Goal: Task Accomplishment & Management: Manage account settings

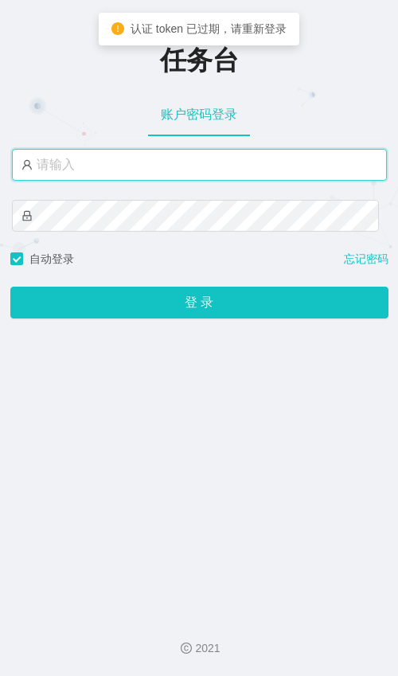
click at [115, 170] on input "text" at bounding box center [199, 165] width 375 height 32
type input "admin"
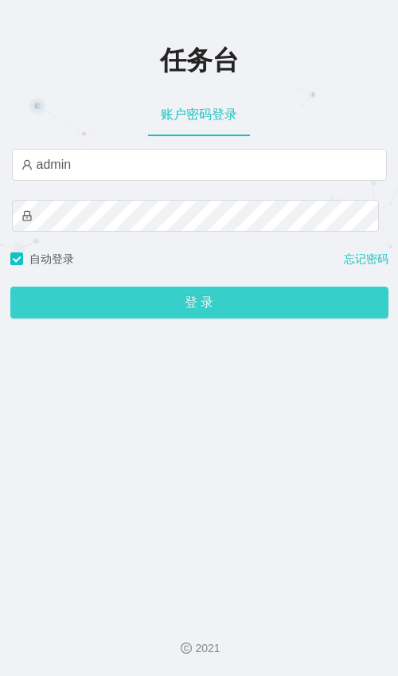
click at [162, 303] on button "登 录" at bounding box center [199, 303] width 378 height 32
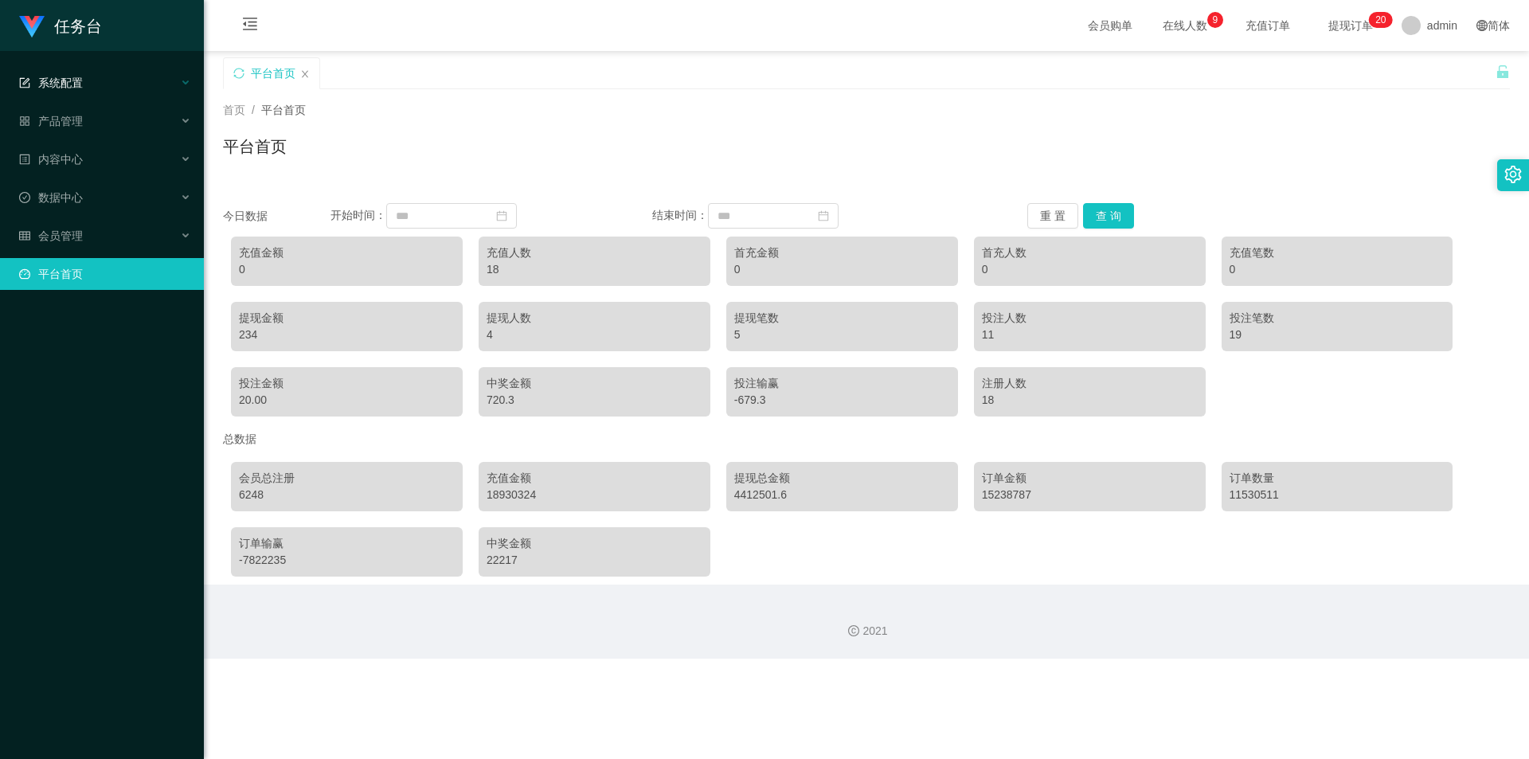
click at [77, 85] on span "系统配置" at bounding box center [51, 82] width 64 height 13
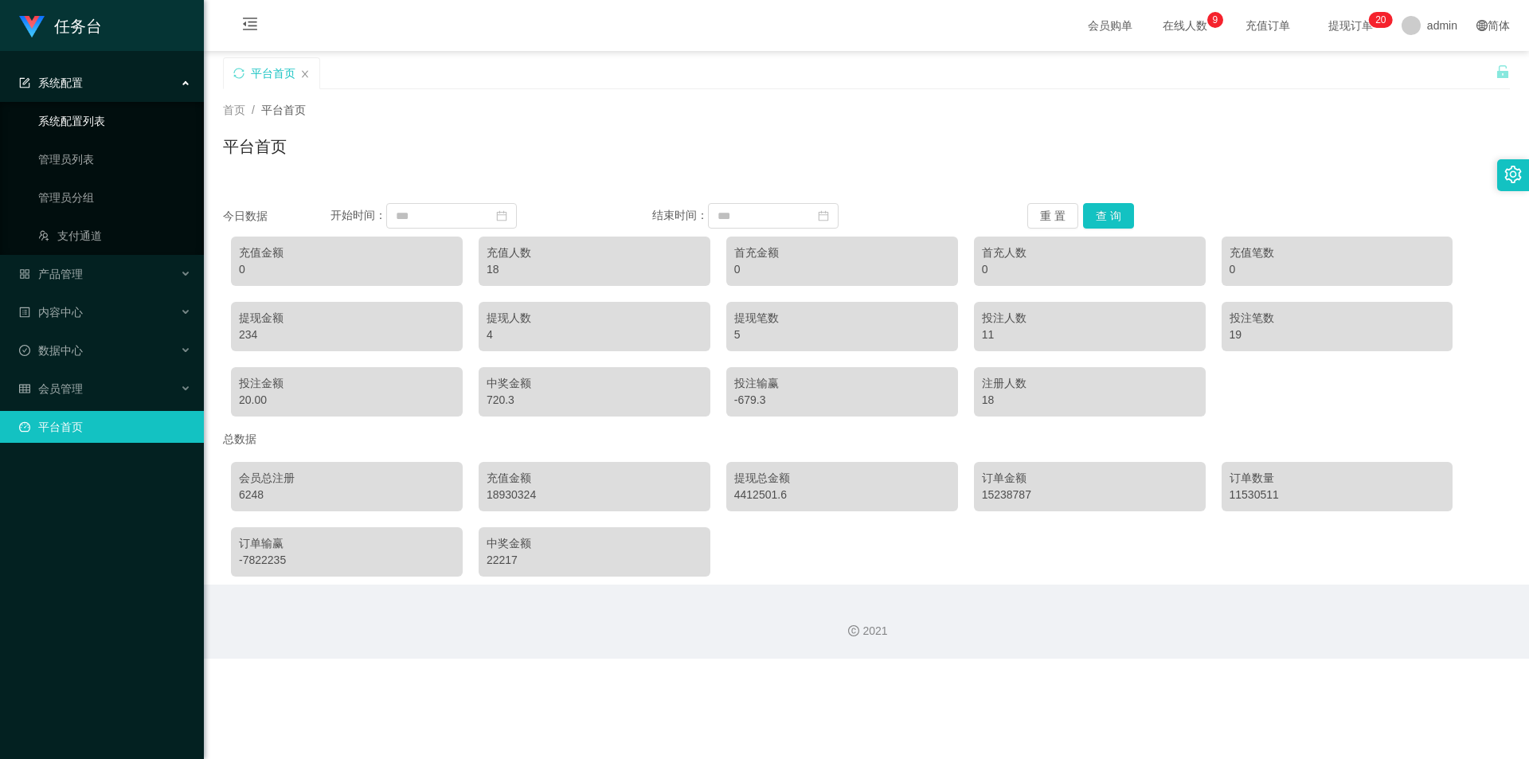
click at [82, 125] on link "系统配置列表" at bounding box center [114, 121] width 153 height 32
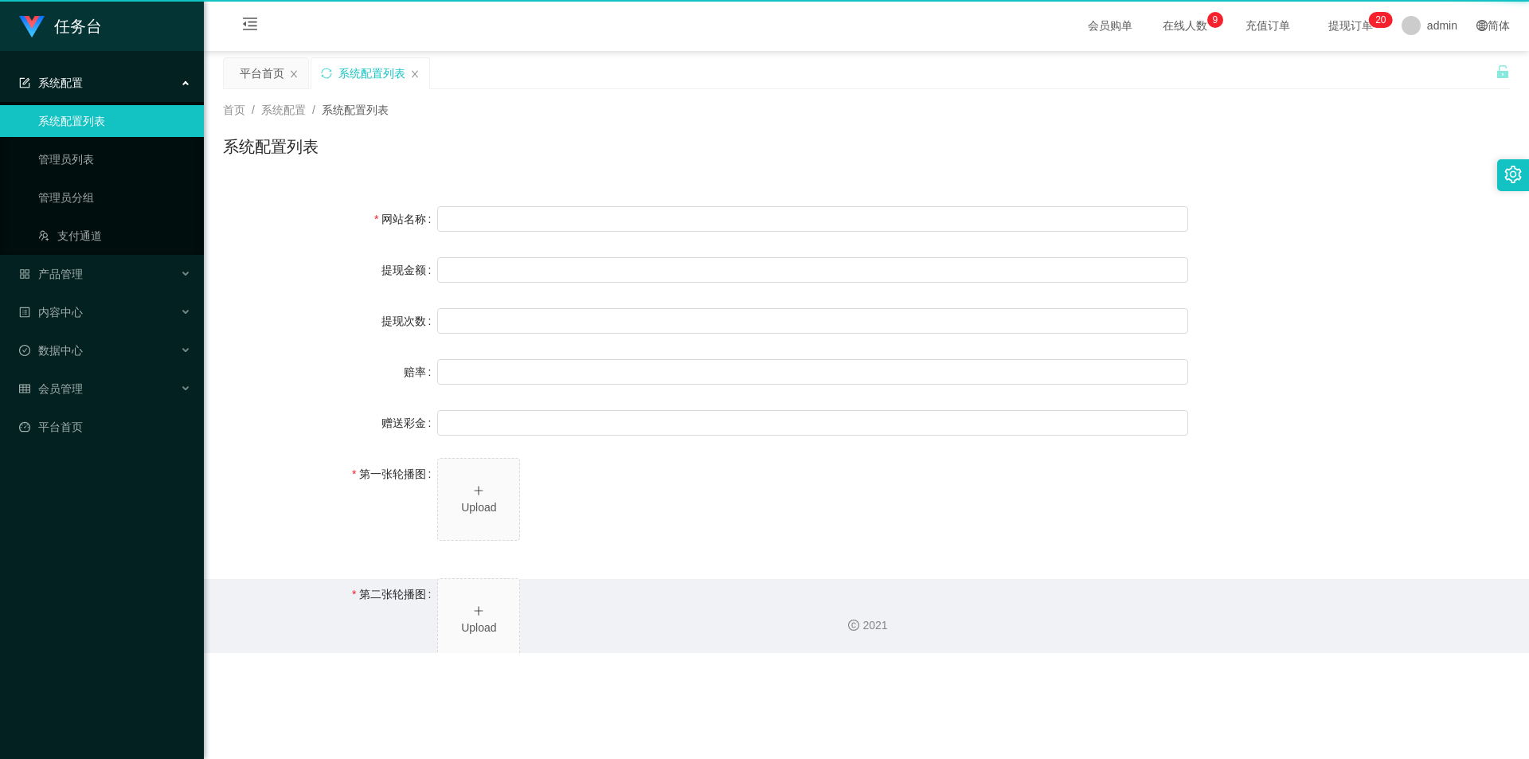
type input "任务台"
type input "10"
type input "1000000"
type input "100"
type input "0"
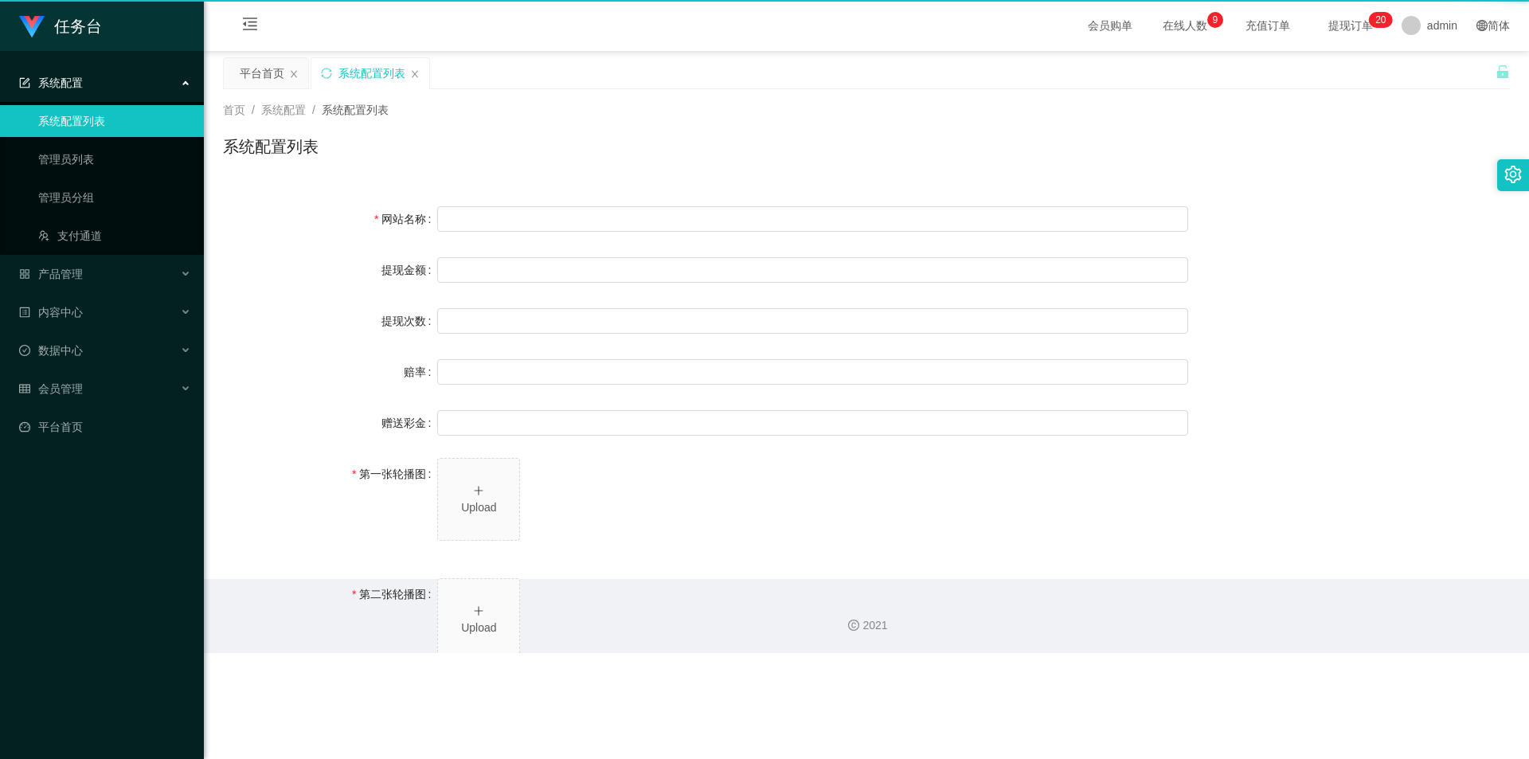
type input "[URL][DOMAIN_NAME]"
type input "平台工作台使用规则"
type input "为保障用户权益及平台运营秩序，请您严格遵守以下工作台使用规范："
type input "一、提现规则 最低提现限制：工作台账户积分满 10 积分后方可申请提现。"
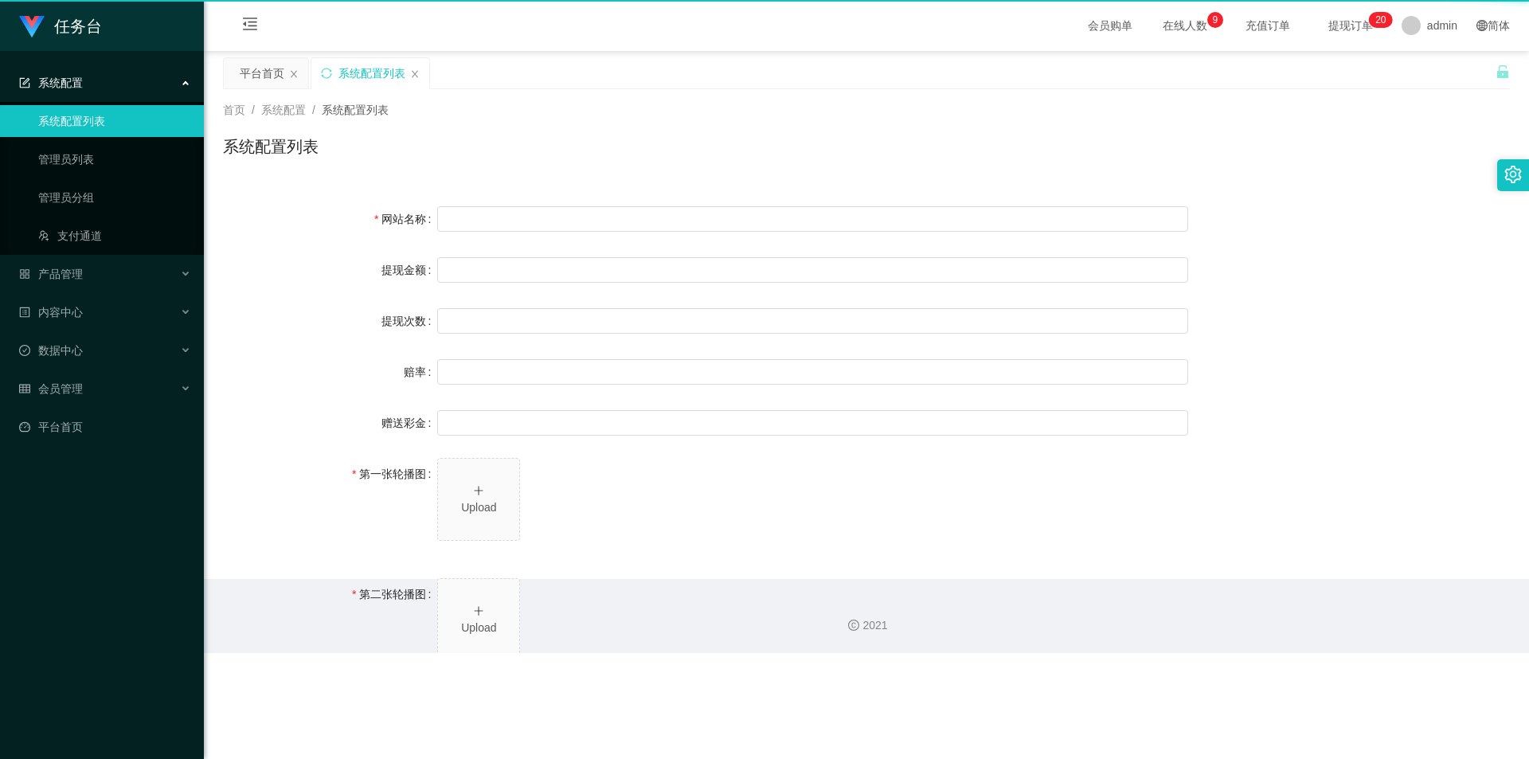
type input "二、积分管理 首次高额积分提醒：当工作台账户积分首次超过 5,000 积分时，请联系活动经理进行提现。用户需联系平台活动经理进行手动审核及分笔提现。"
type input "三、任务接单规范 下单须知："
type input "所有任务需严格按照平台活动经理的指导流程进行操作。"
type input "严禁私下接单、绕过系统或通过非官方渠道接单（如通过个人账号、自行匹配等方式）。"
type input "·违规操作可能导致任务失败，并视情节冻结工作台账户或永久封禁账号。"
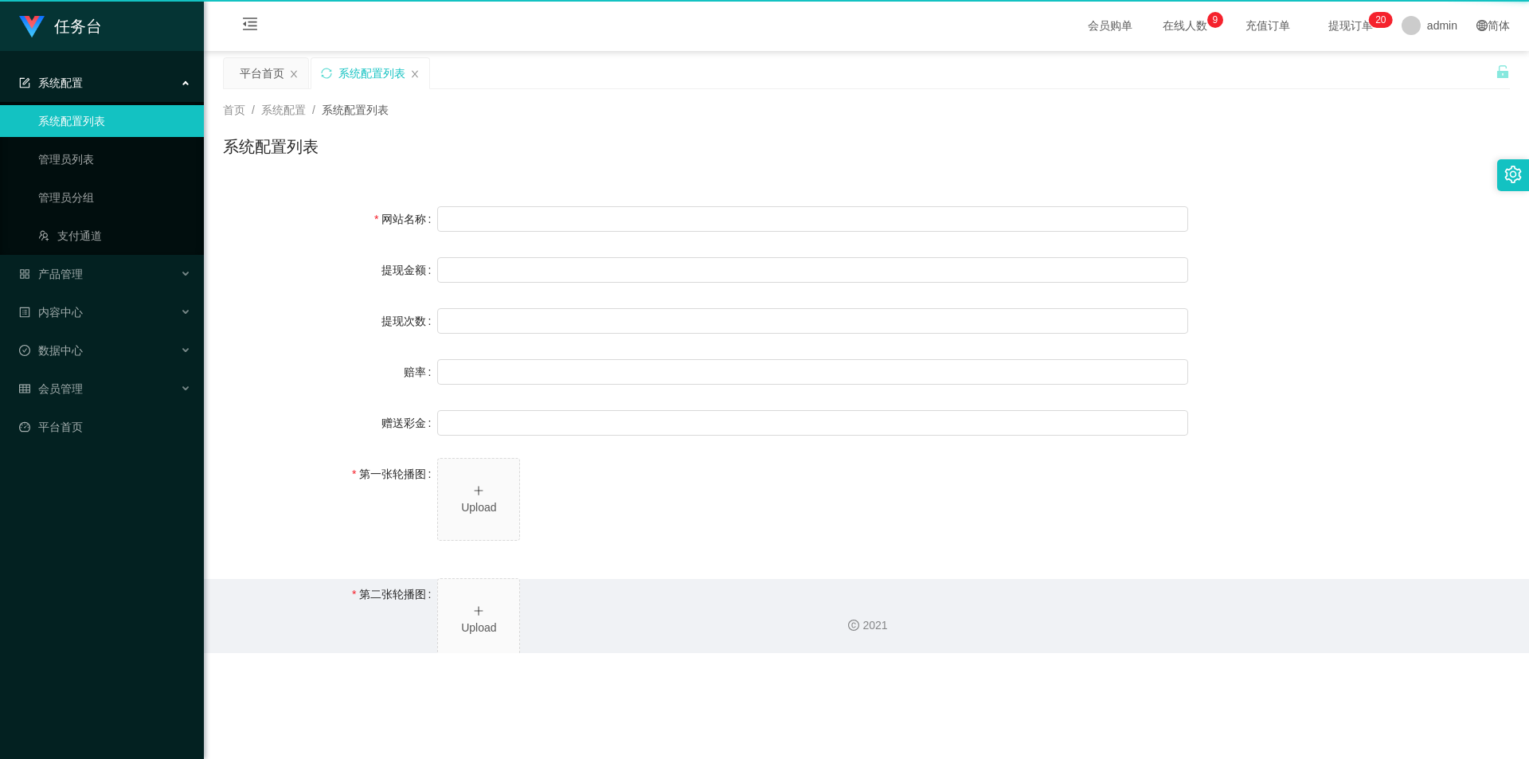
type input "系统任务对接要求："
type input "若未按指导流程操作或擅自修改操作步骤，系统将无法正确识别并分配任务，导致任务失败。"
type input "·因此类行为造成损失，平台将不予补偿，且有权限制或终止用户账号的工作权限。"
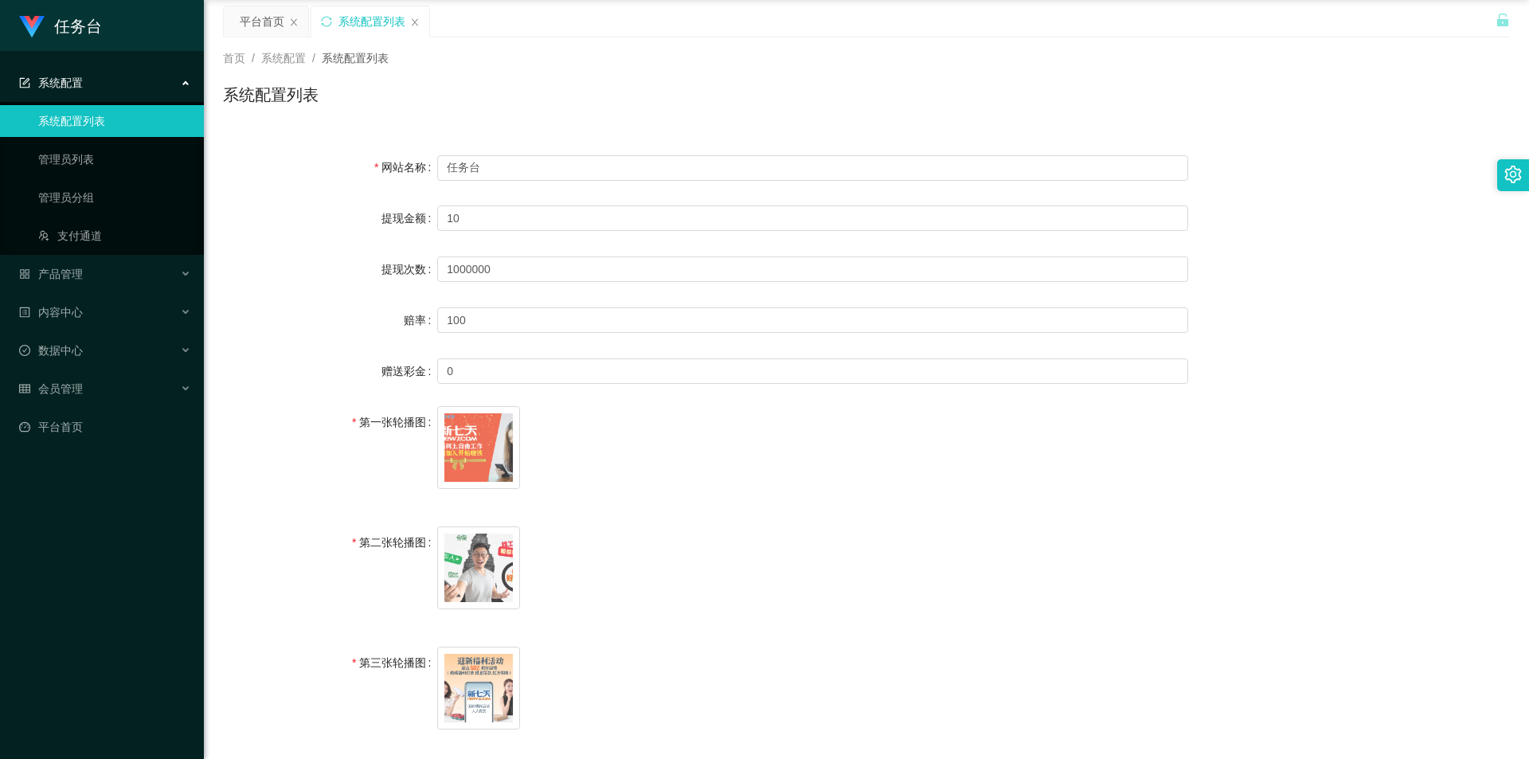
scroll to position [80, 0]
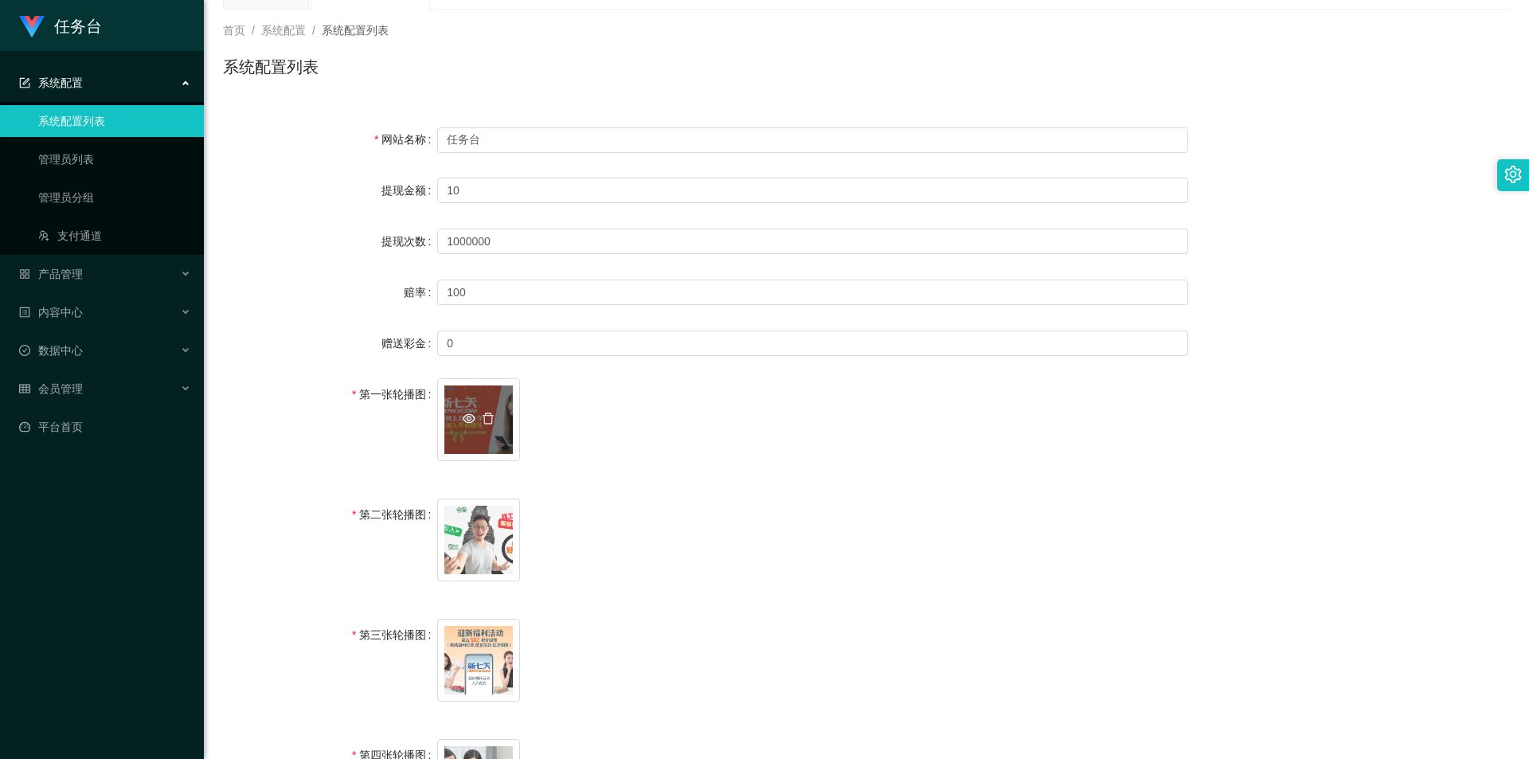
click at [397, 416] on icon "图标: eye-o" at bounding box center [470, 419] width 13 height 10
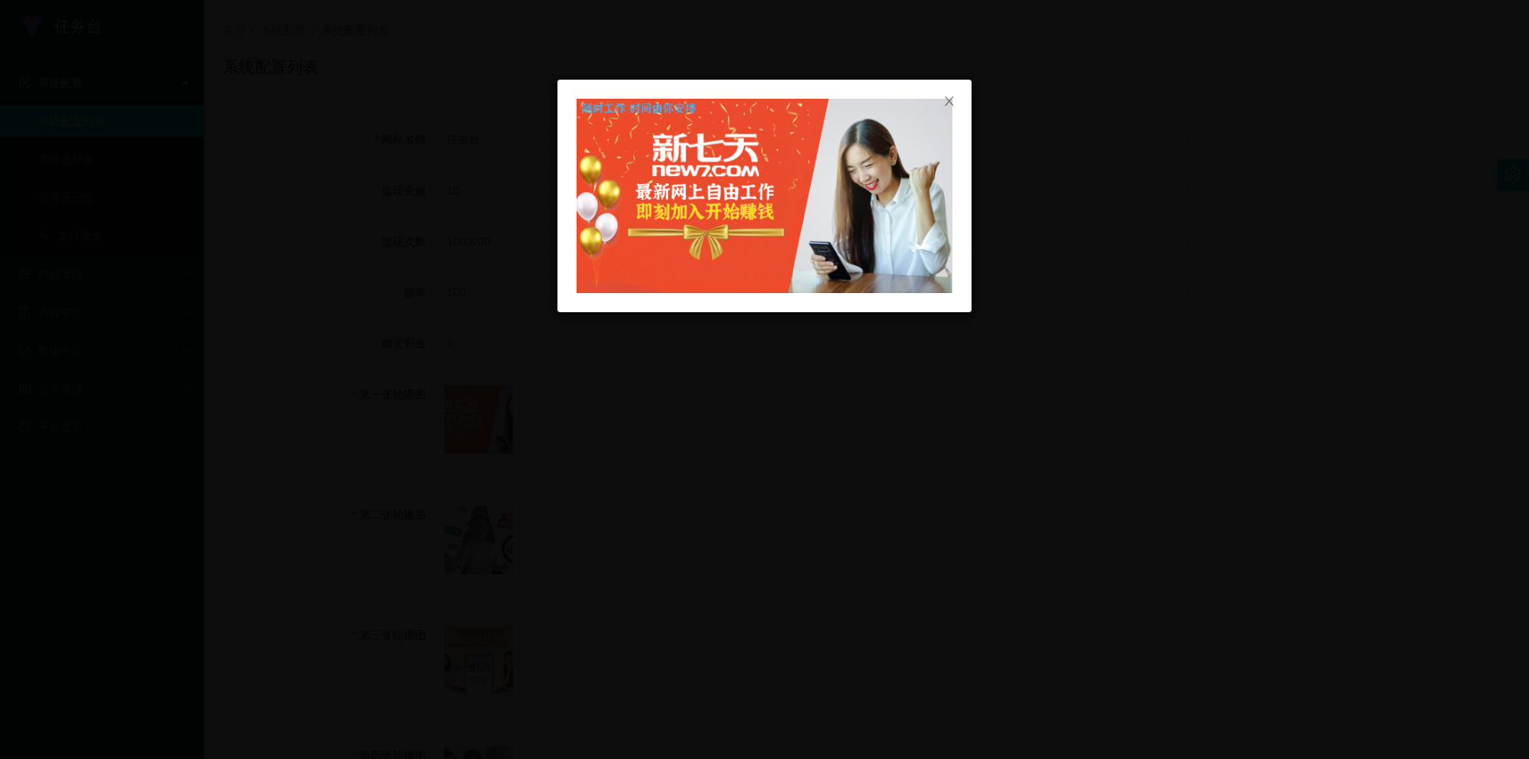
click at [397, 404] on div at bounding box center [764, 379] width 1529 height 759
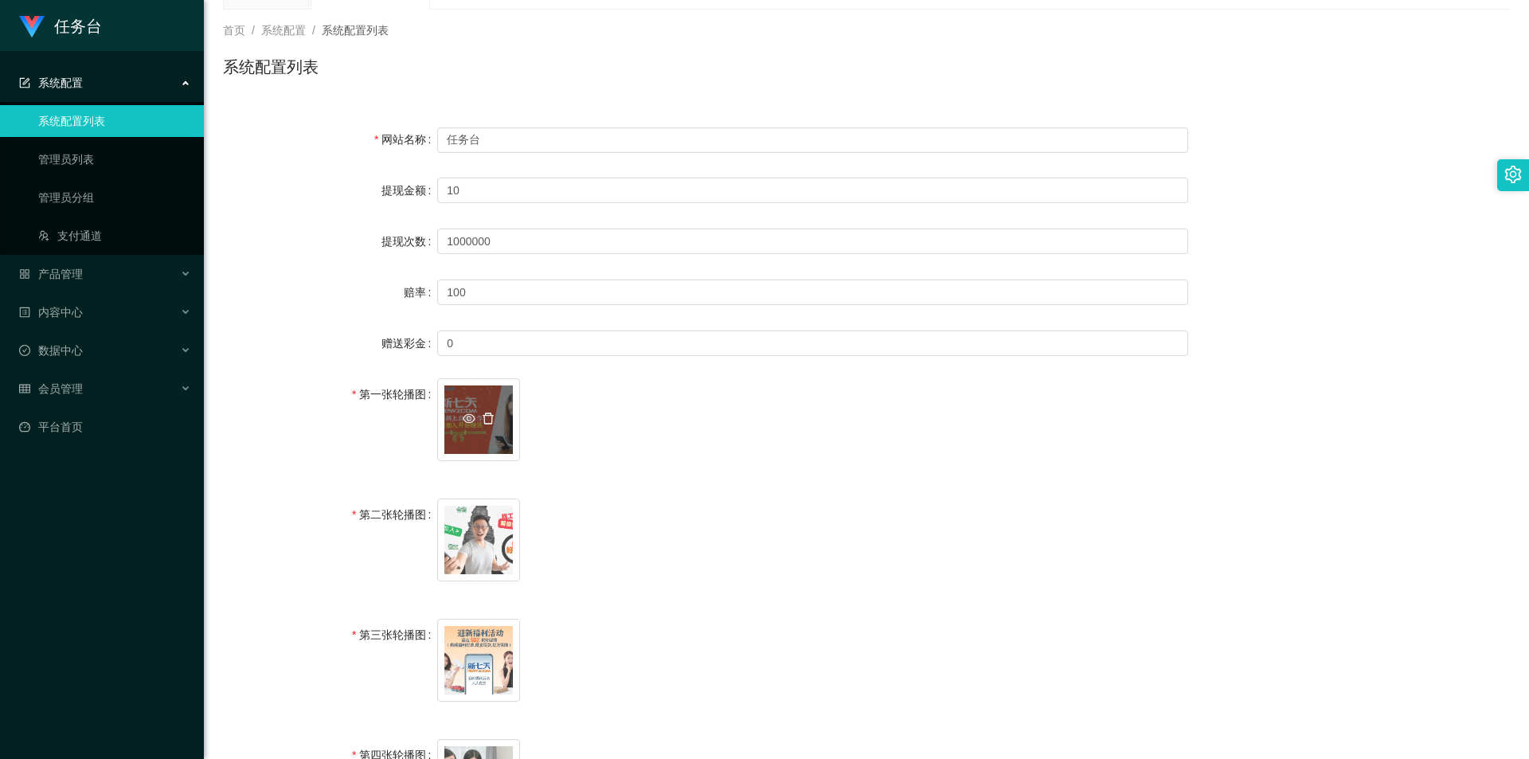
click at [397, 417] on icon "图标: delete" at bounding box center [488, 418] width 11 height 11
click at [397, 542] on icon "图标: delete" at bounding box center [488, 539] width 13 height 13
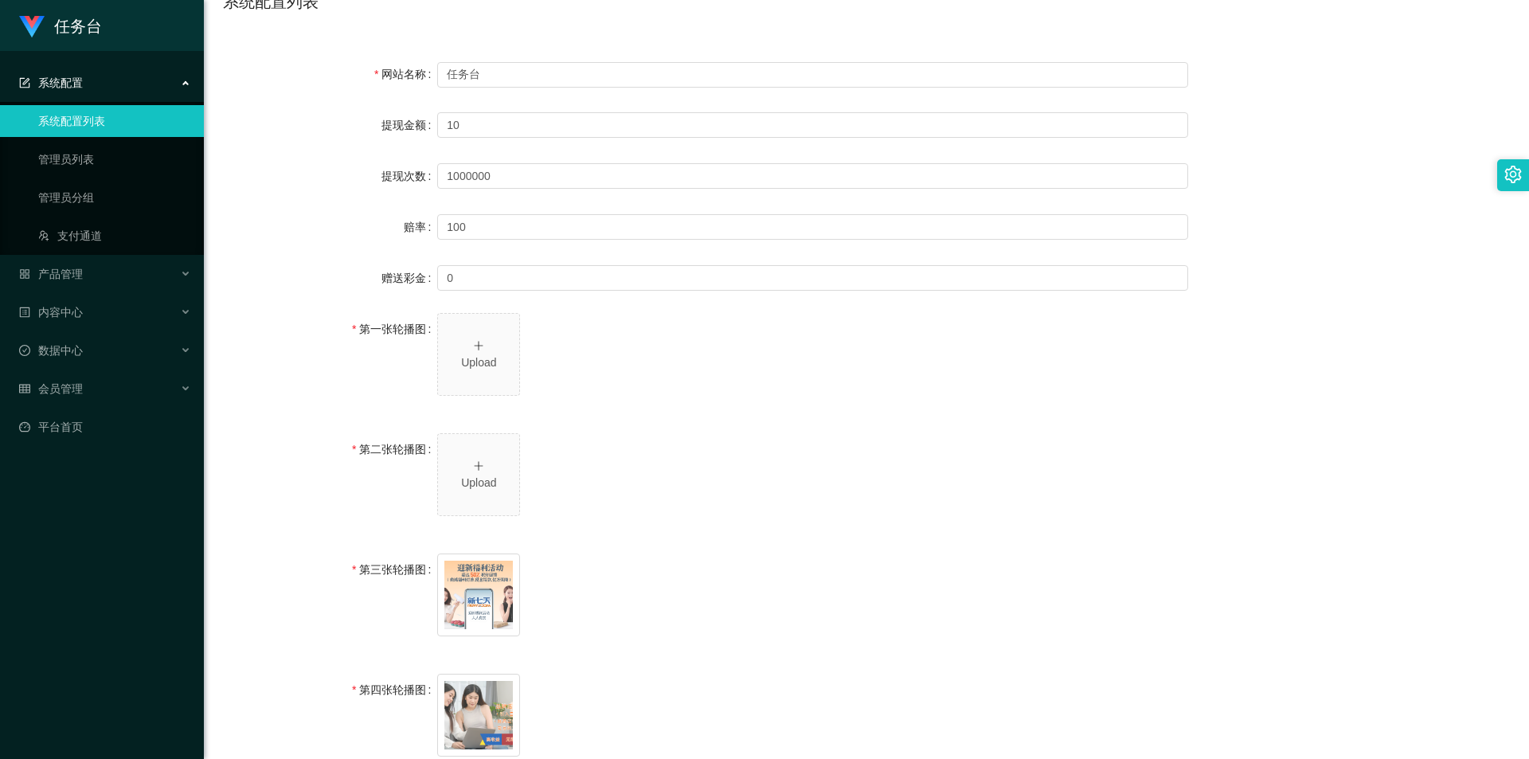
scroll to position [239, 0]
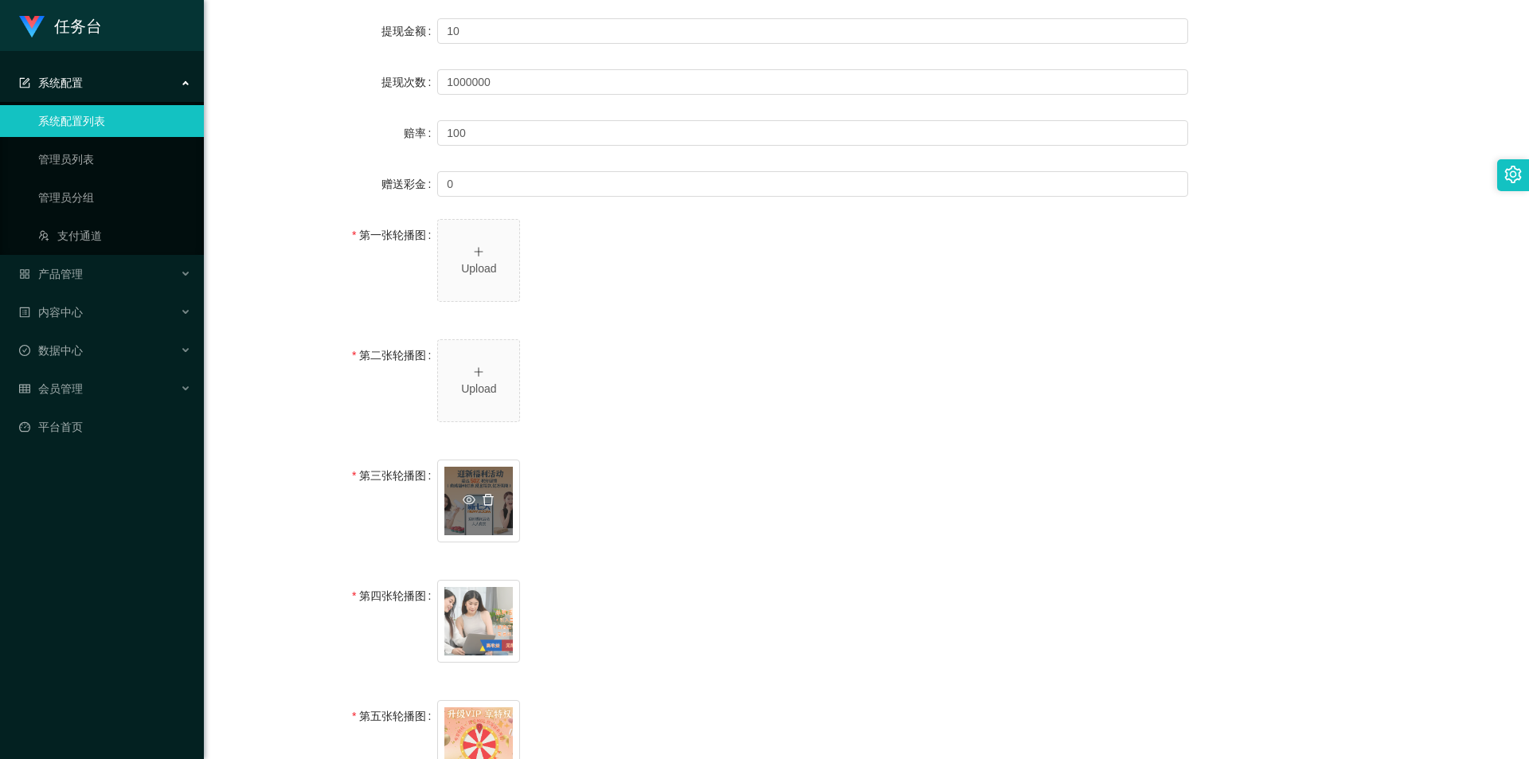
click at [397, 499] on icon "图标: delete" at bounding box center [488, 500] width 13 height 13
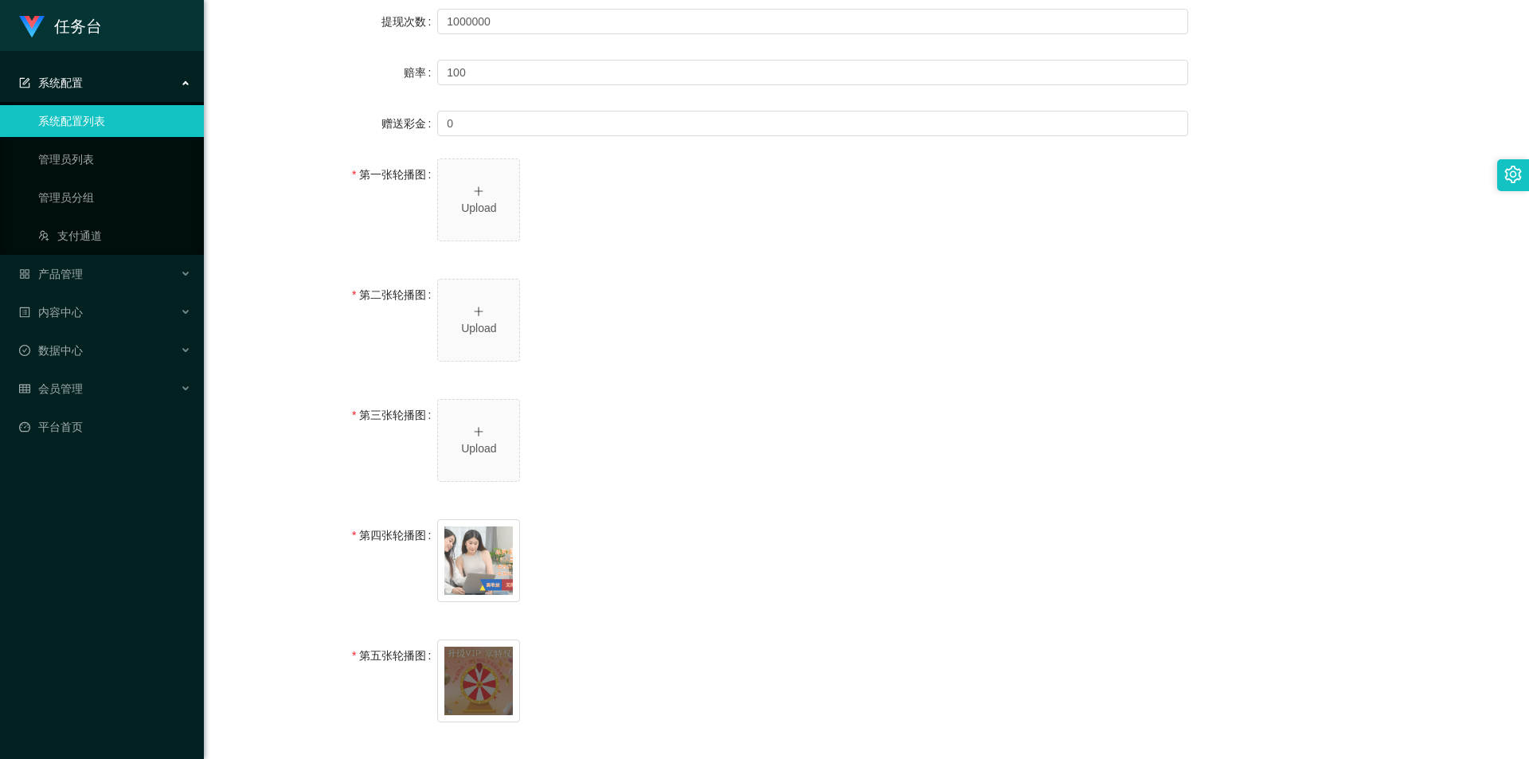
scroll to position [398, 0]
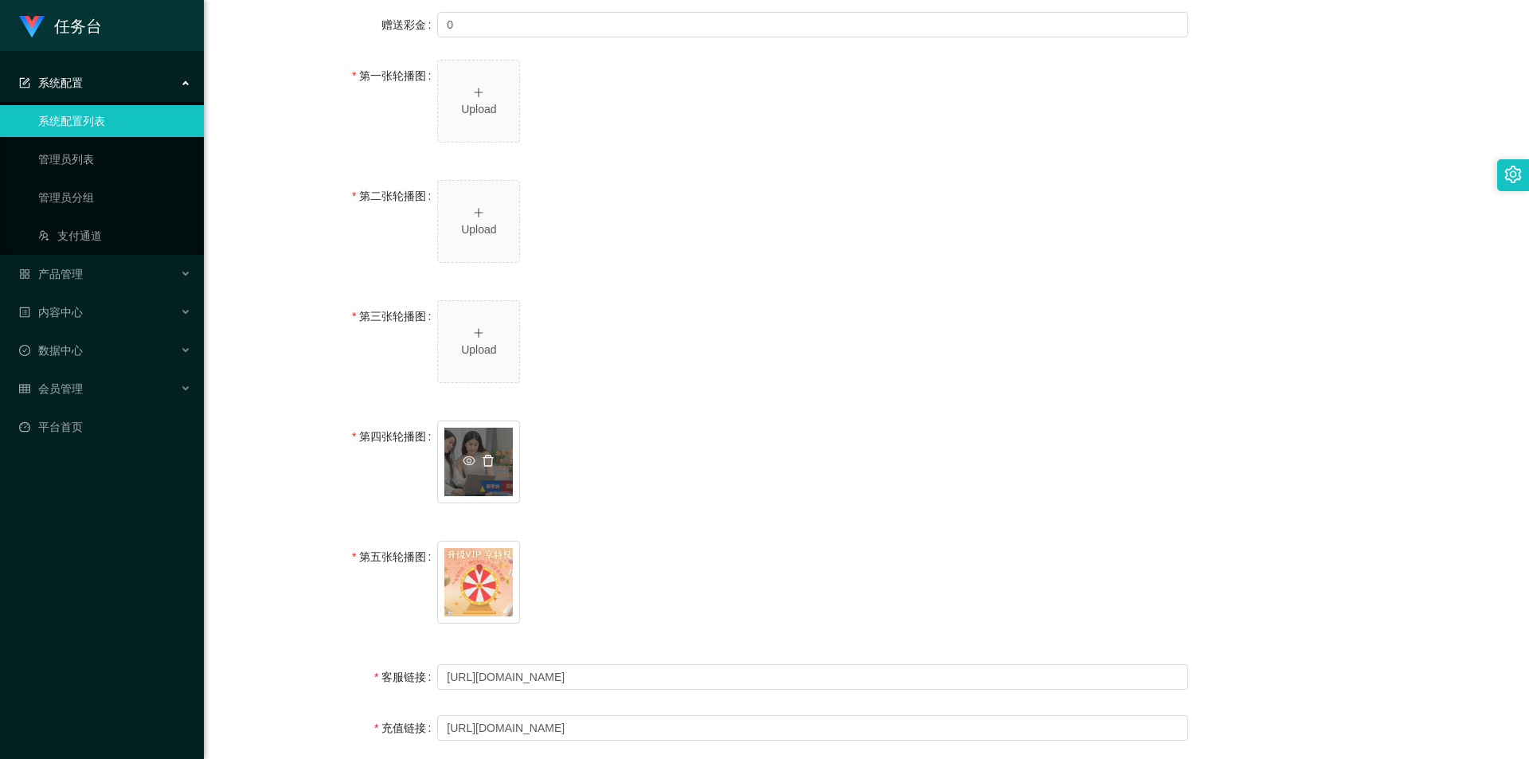
click at [397, 456] on icon "图标: delete" at bounding box center [488, 461] width 13 height 13
click at [397, 579] on icon "图标: delete" at bounding box center [488, 580] width 11 height 11
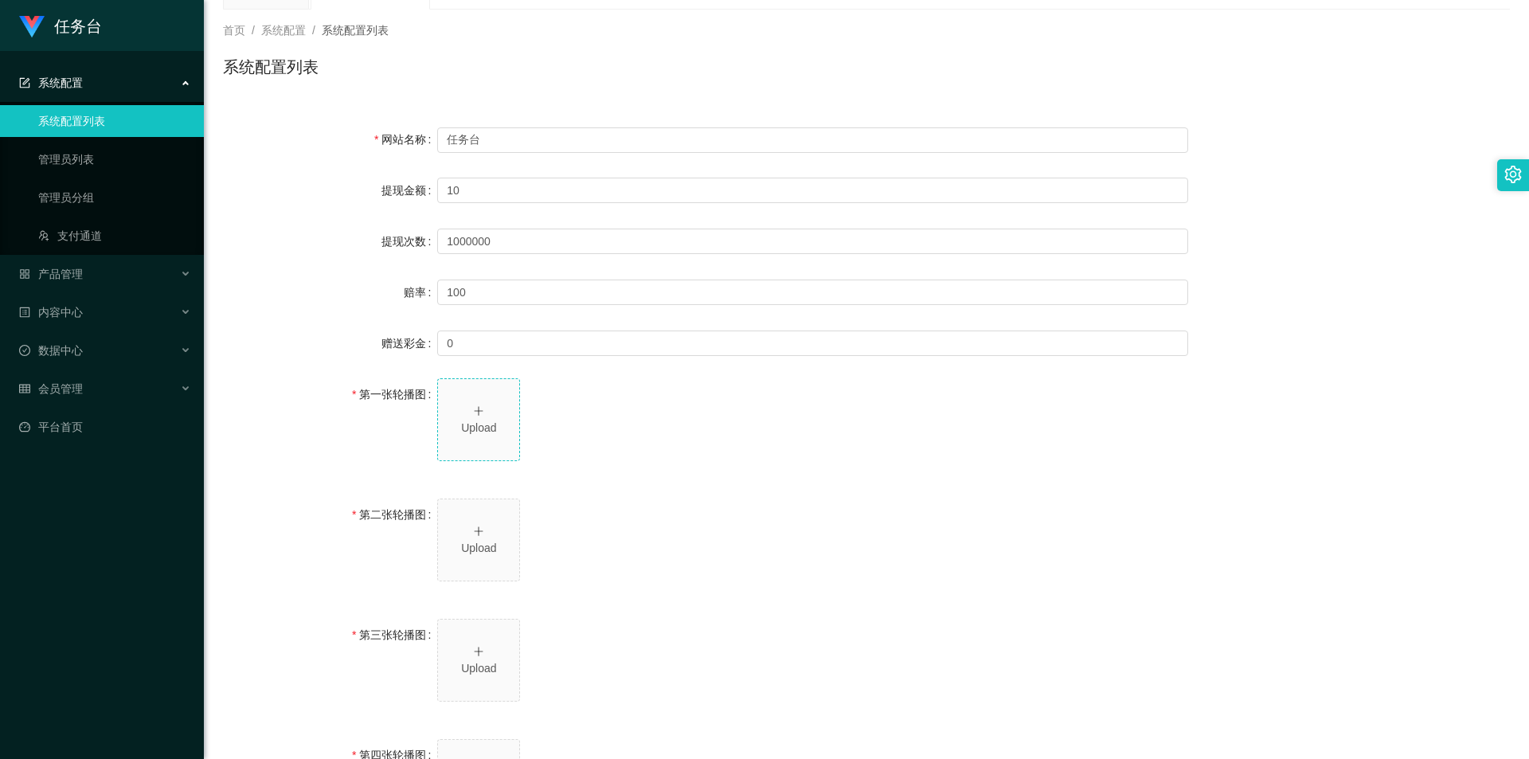
click at [397, 410] on icon "图标: plus" at bounding box center [478, 410] width 11 height 11
click at [397, 536] on icon "图标: plus" at bounding box center [478, 531] width 11 height 11
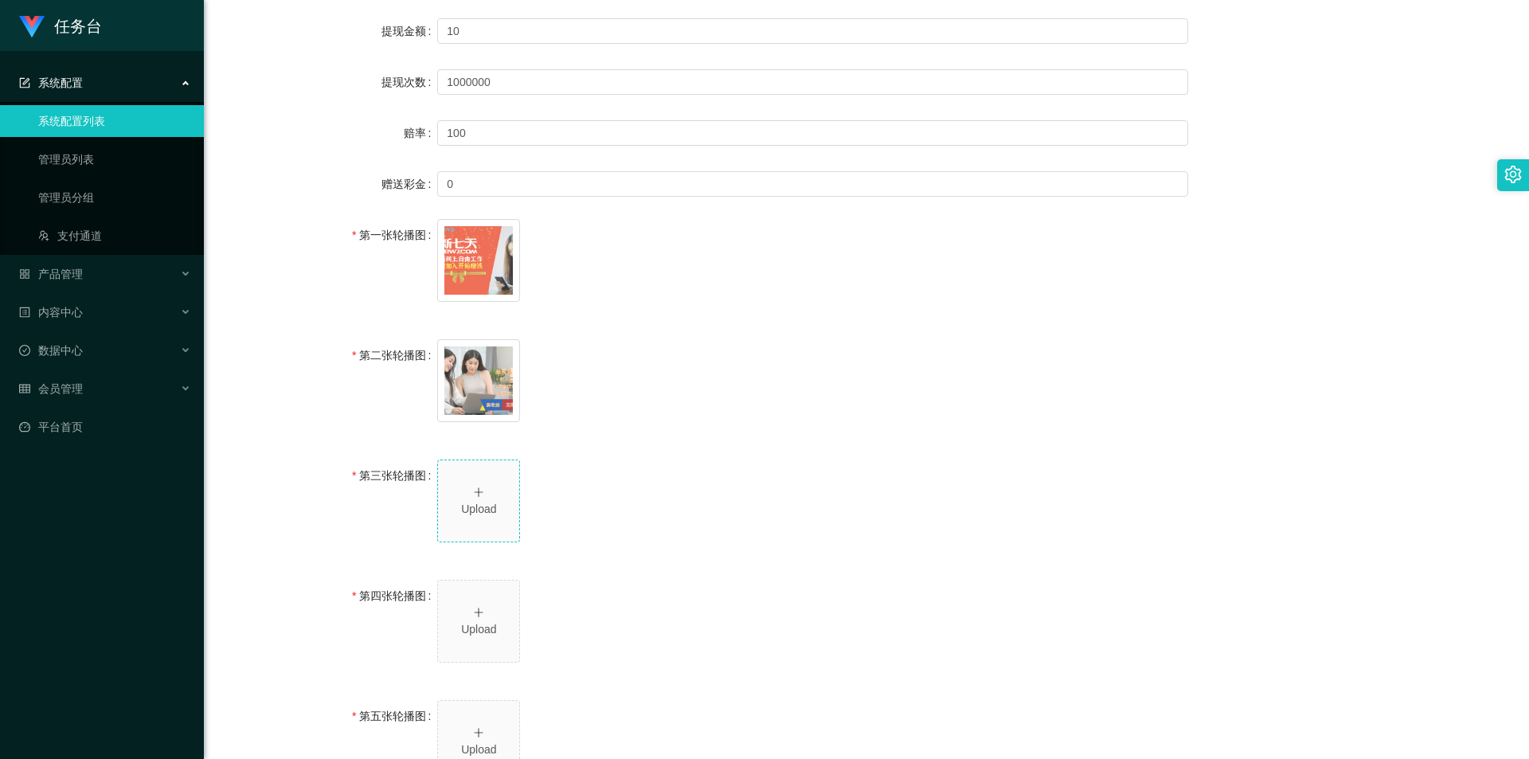
click at [397, 491] on div "Upload" at bounding box center [478, 500] width 69 height 33
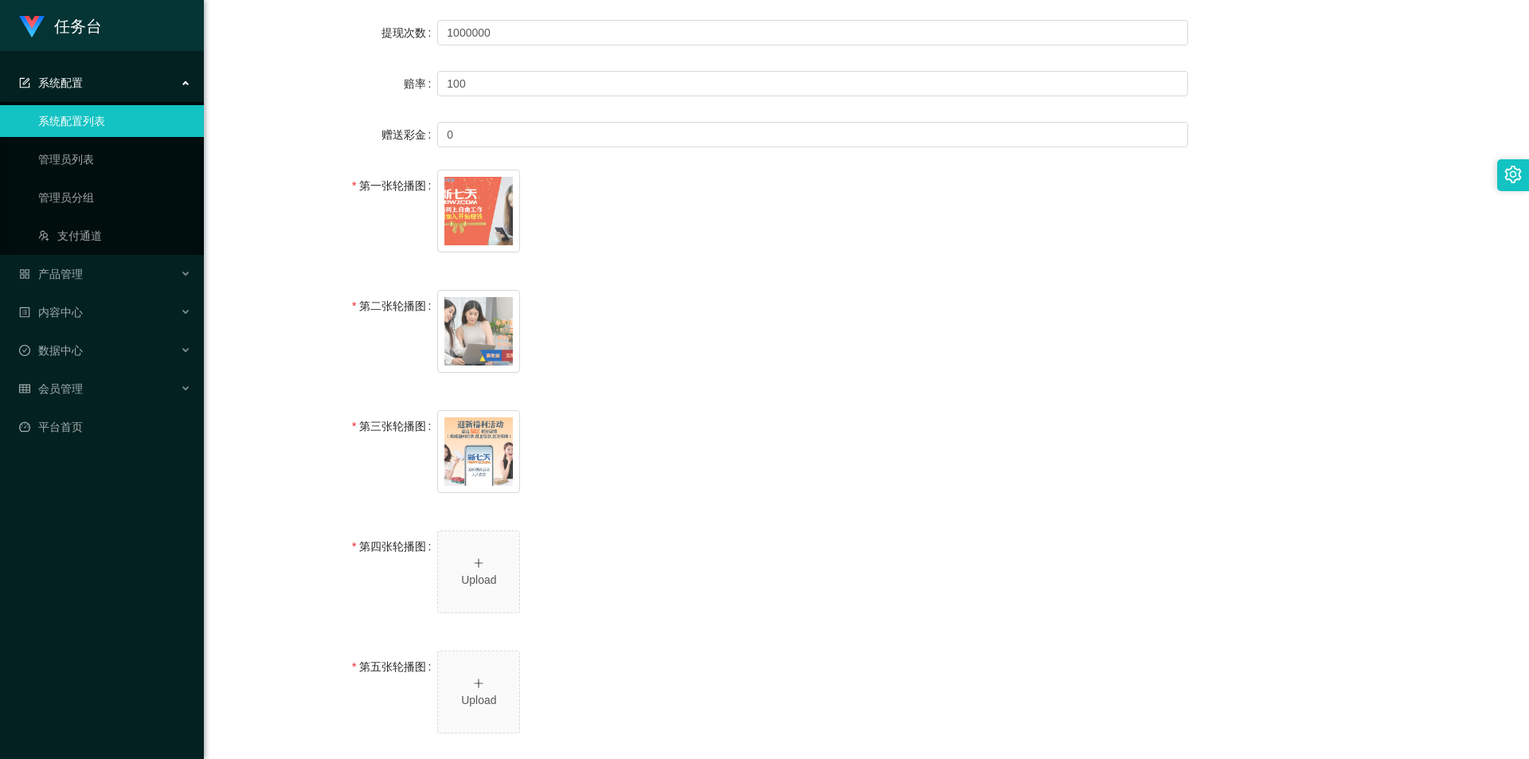
scroll to position [398, 0]
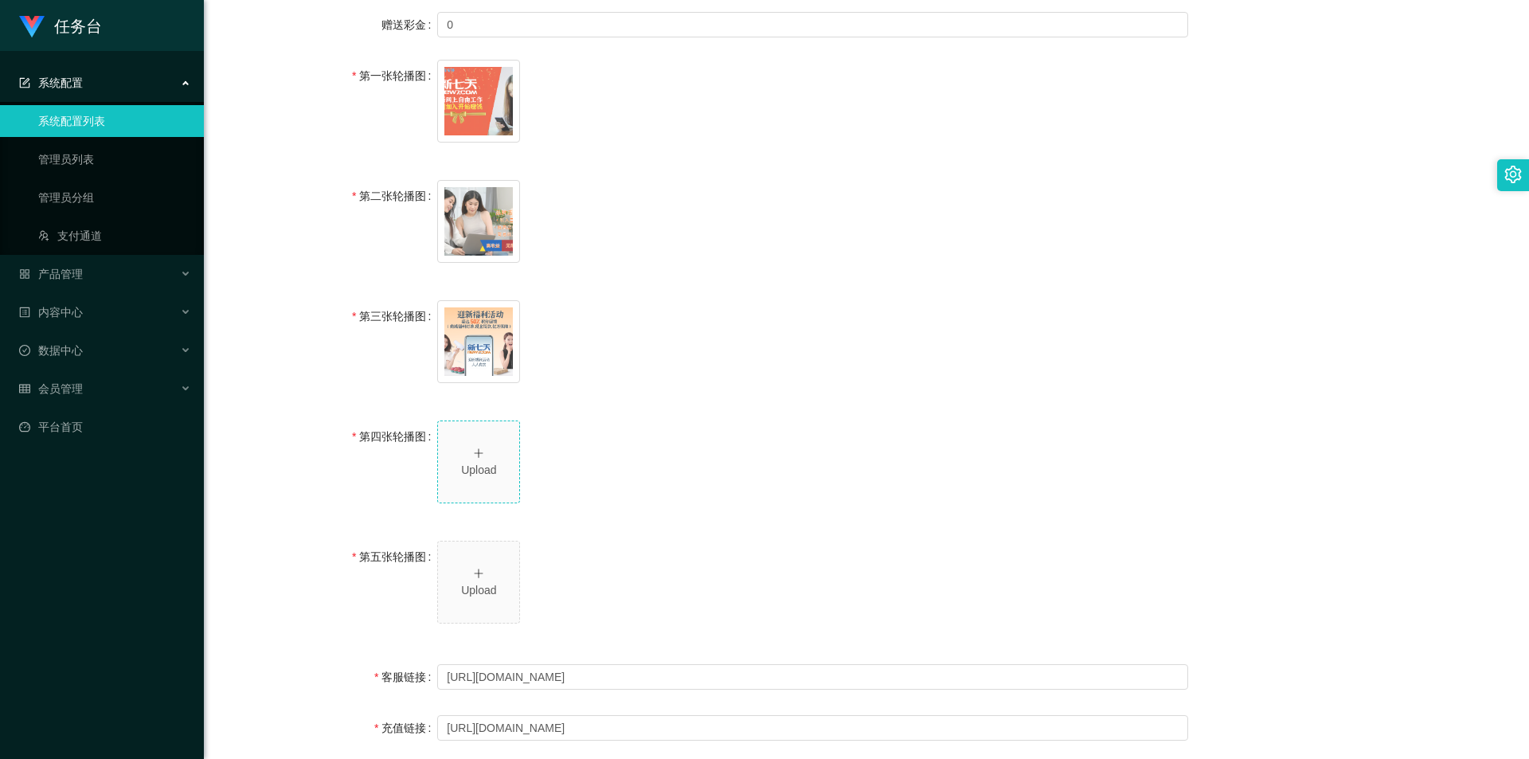
click at [397, 447] on div "Upload" at bounding box center [478, 461] width 69 height 33
click at [397, 567] on div "Upload" at bounding box center [478, 582] width 69 height 33
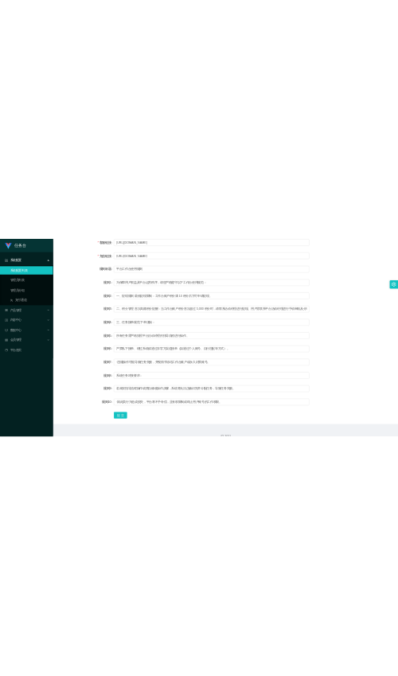
scroll to position [1088, 0]
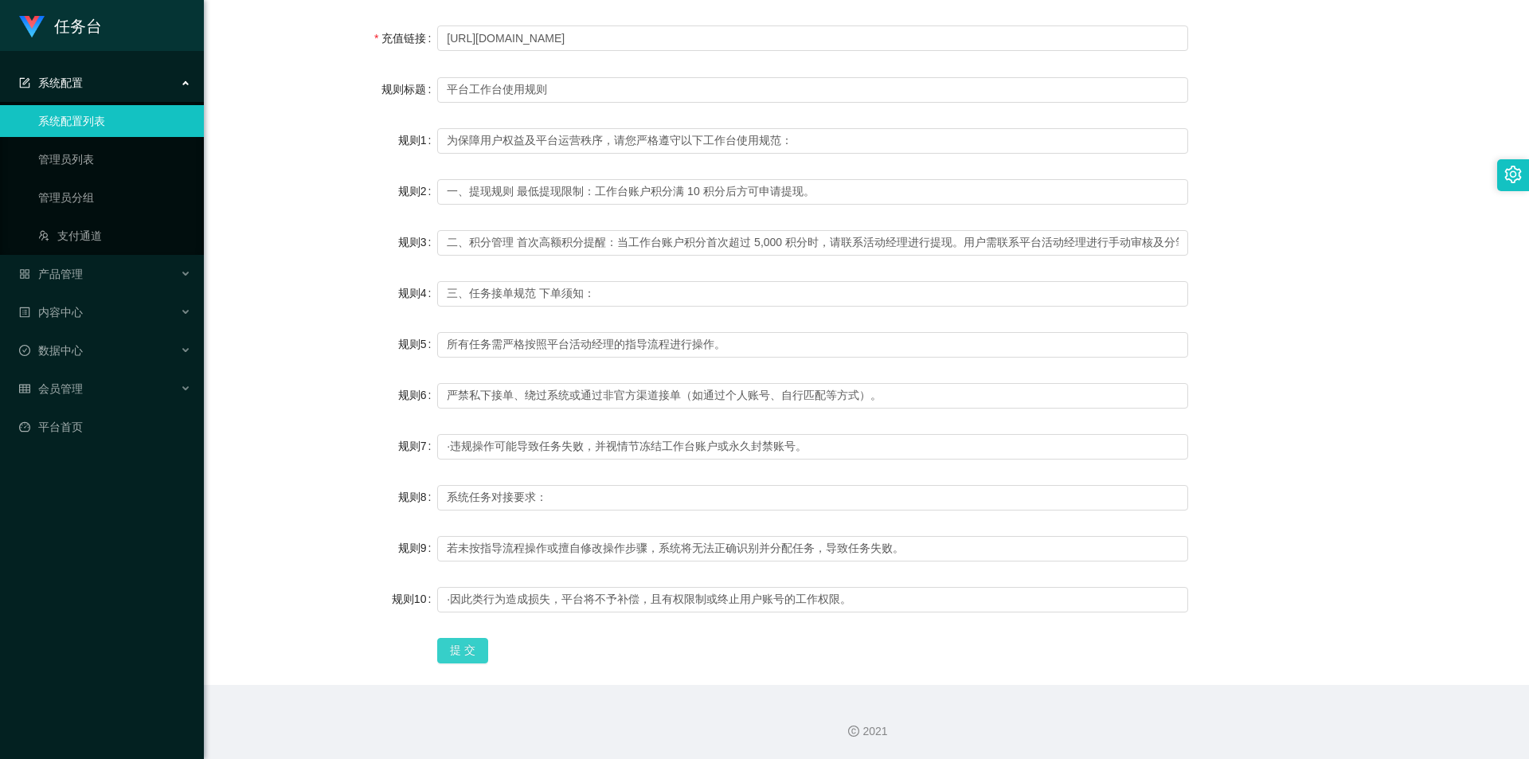
click at [397, 652] on button "提 交" at bounding box center [462, 650] width 51 height 25
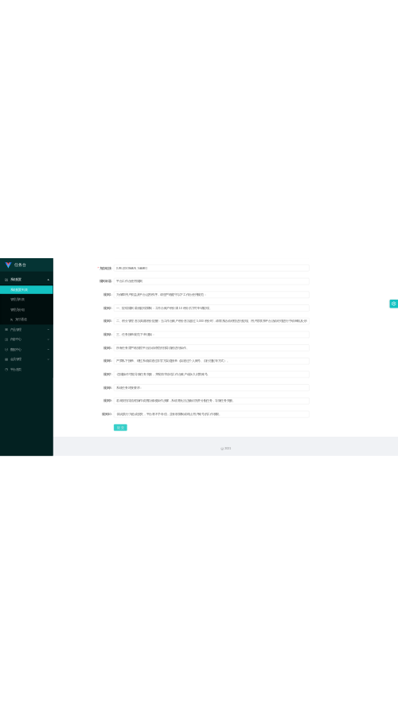
scroll to position [1023, 0]
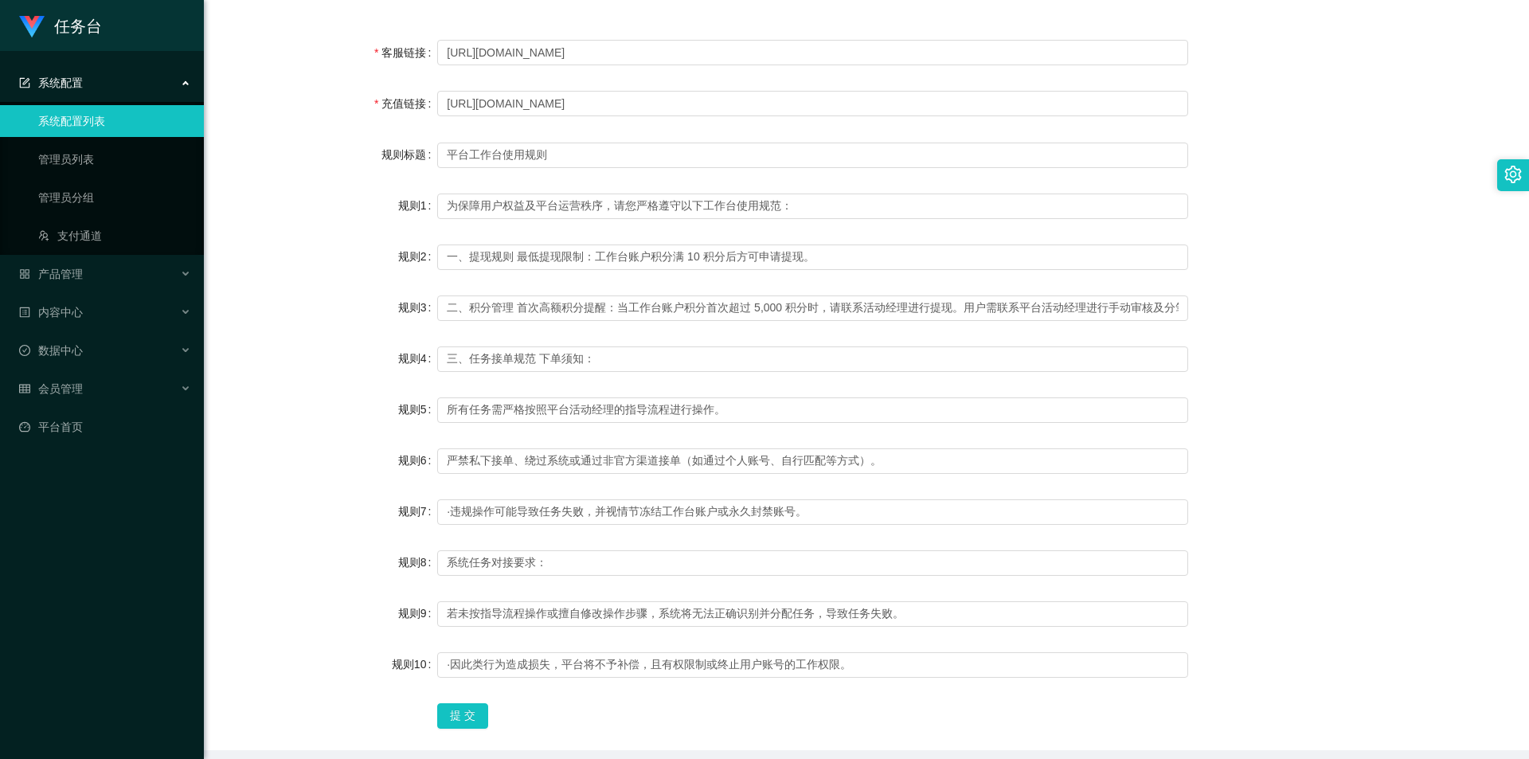
drag, startPoint x: 1491, startPoint y: 0, endPoint x: 1229, endPoint y: 25, distance: 263.3
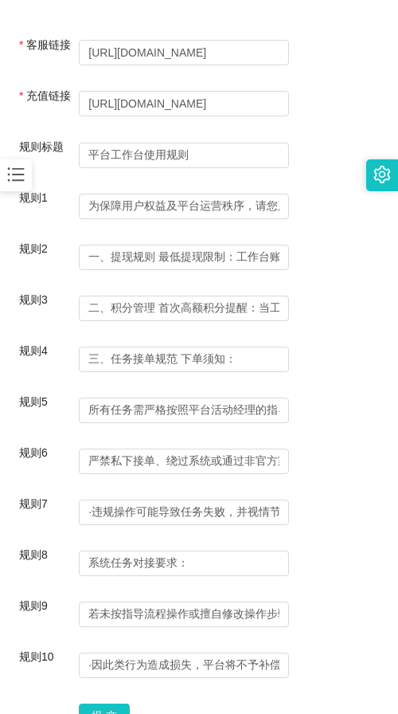
scroll to position [957, 0]
